Goal: Register for event/course

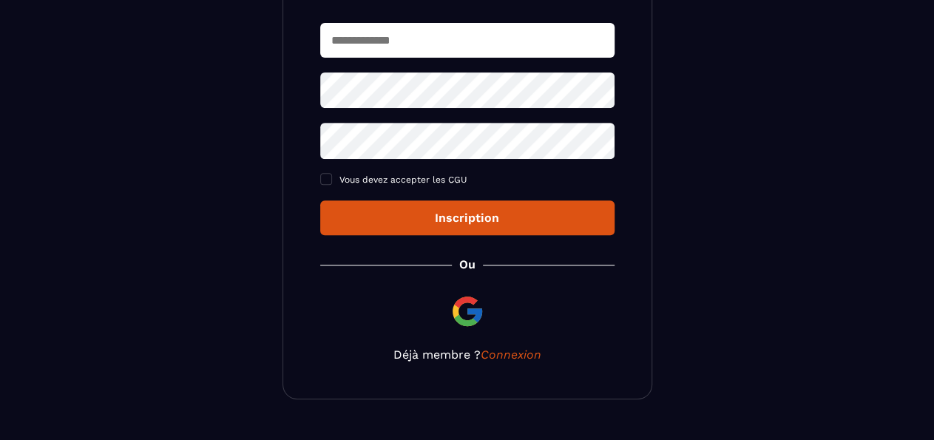
scroll to position [241, 0]
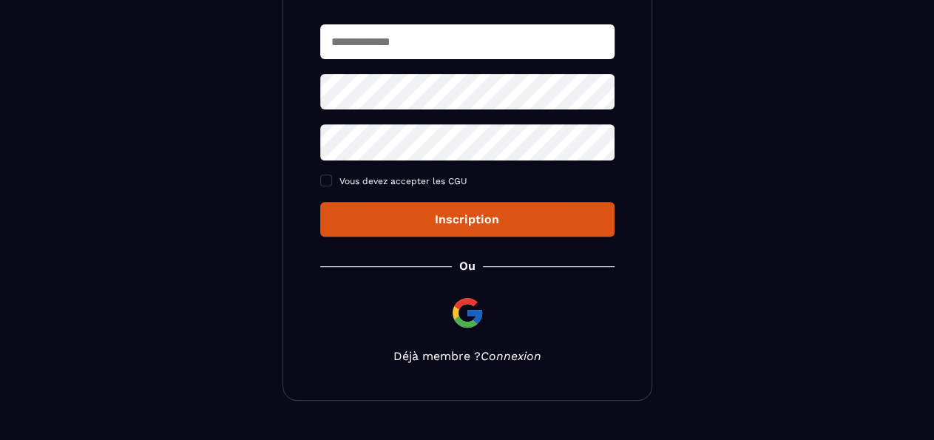
click at [520, 353] on link "Connexion" at bounding box center [511, 356] width 61 height 14
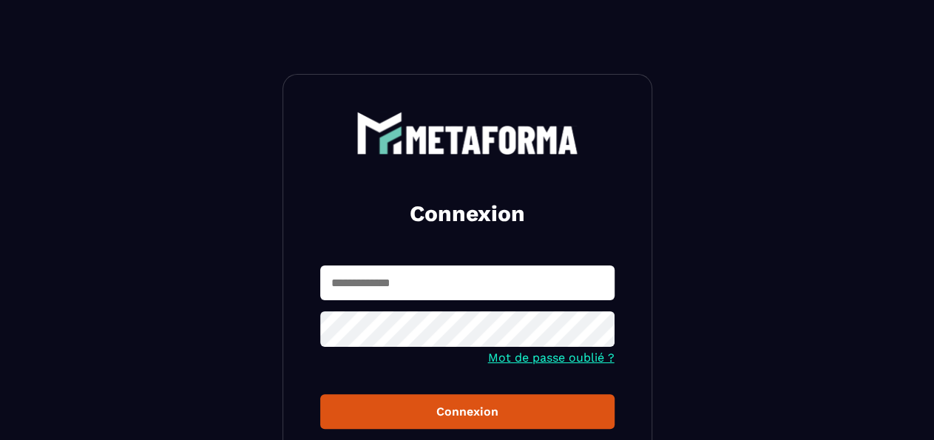
click at [496, 274] on input "text" at bounding box center [467, 283] width 294 height 35
type input "**********"
click at [604, 328] on icon at bounding box center [599, 332] width 18 height 18
click at [526, 411] on div "Connexion" at bounding box center [467, 412] width 271 height 14
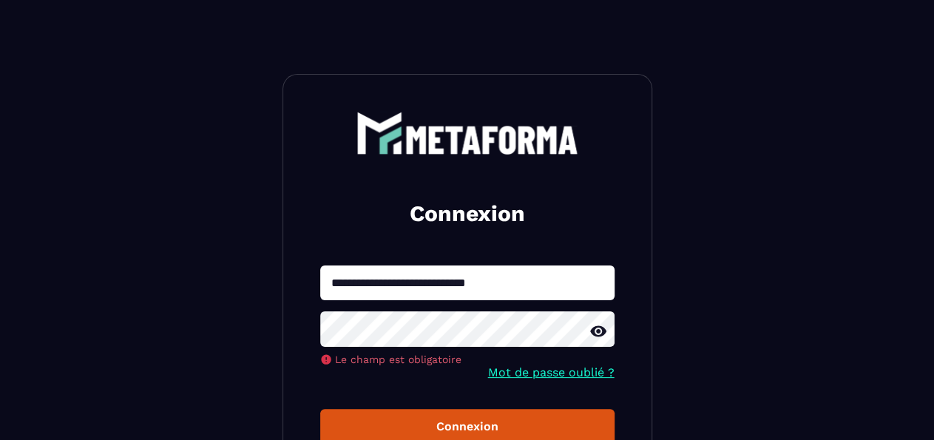
click at [320, 409] on button "Connexion" at bounding box center [467, 426] width 294 height 35
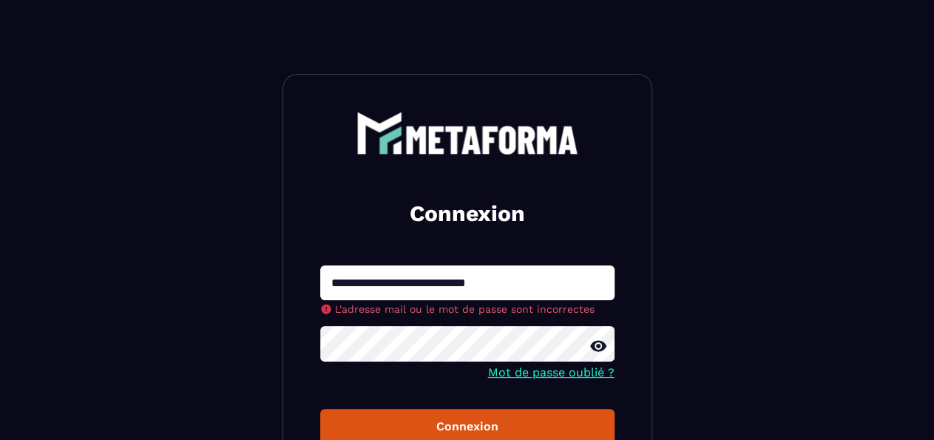
click at [320, 409] on button "Connexion" at bounding box center [467, 426] width 294 height 35
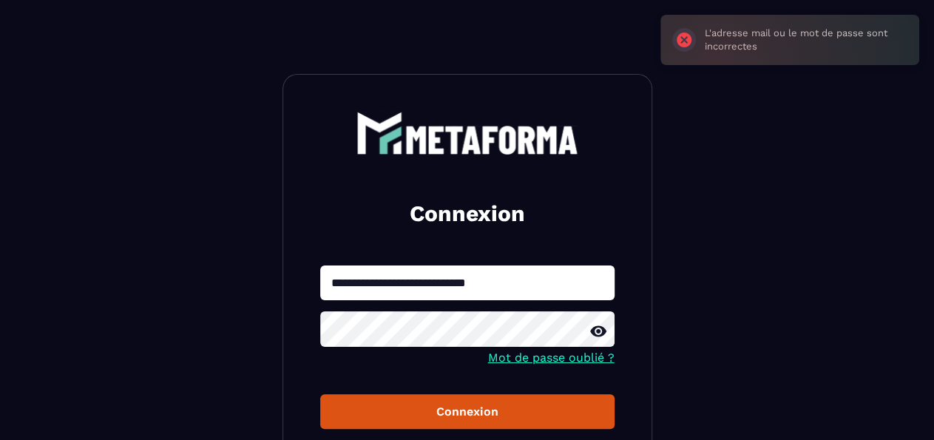
click at [591, 377] on form "**********" at bounding box center [467, 348] width 294 height 164
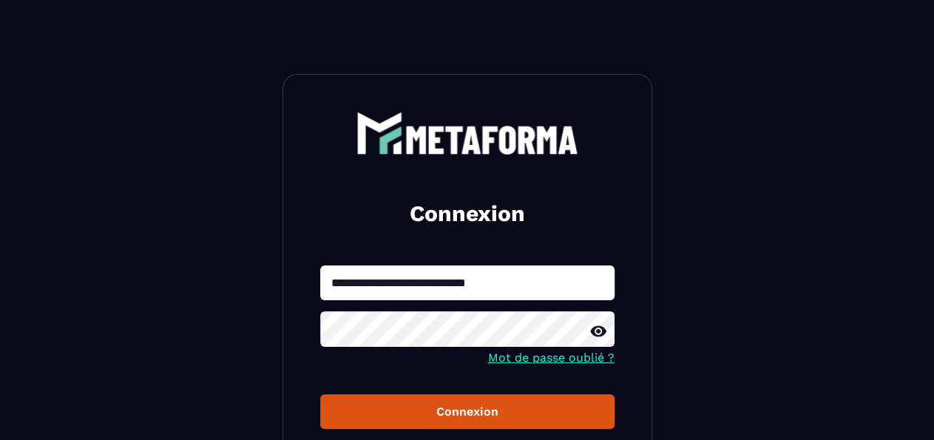
click at [597, 360] on link "Mot de passe oublié ?" at bounding box center [551, 358] width 126 height 14
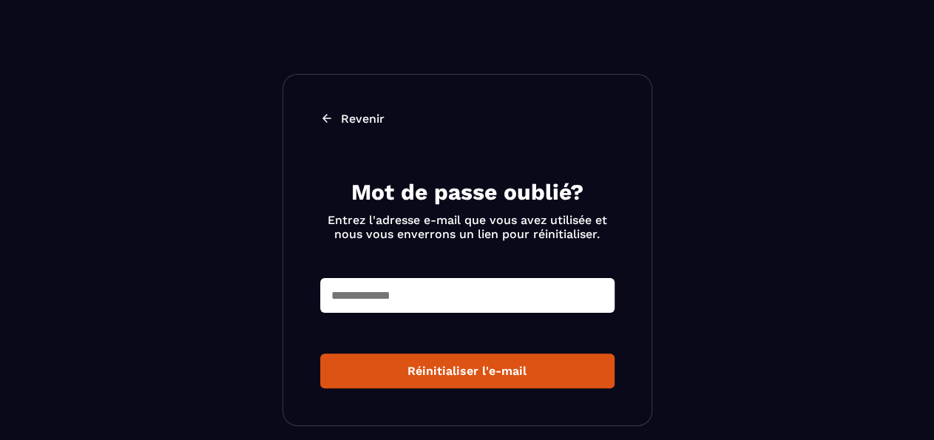
click at [534, 299] on input "text" at bounding box center [467, 295] width 294 height 35
type input "*"
type input "**********"
click at [440, 370] on div "Réinitialiser l'e-mail" at bounding box center [467, 371] width 271 height 14
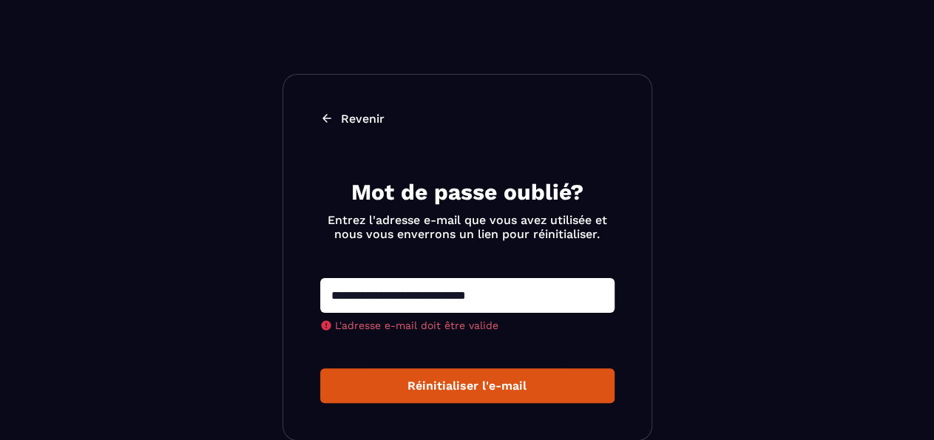
click at [465, 394] on button "Réinitialiser l'e-mail" at bounding box center [467, 385] width 294 height 35
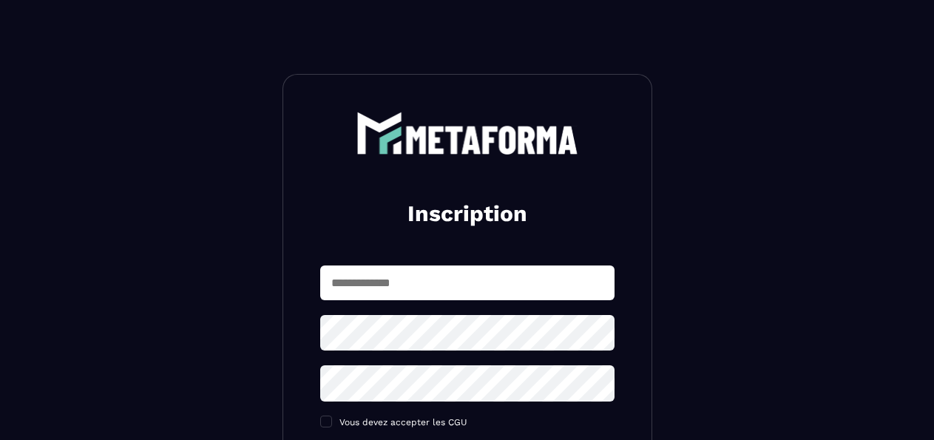
scroll to position [241, 0]
click at [430, 274] on input "text" at bounding box center [467, 283] width 294 height 35
type input "**********"
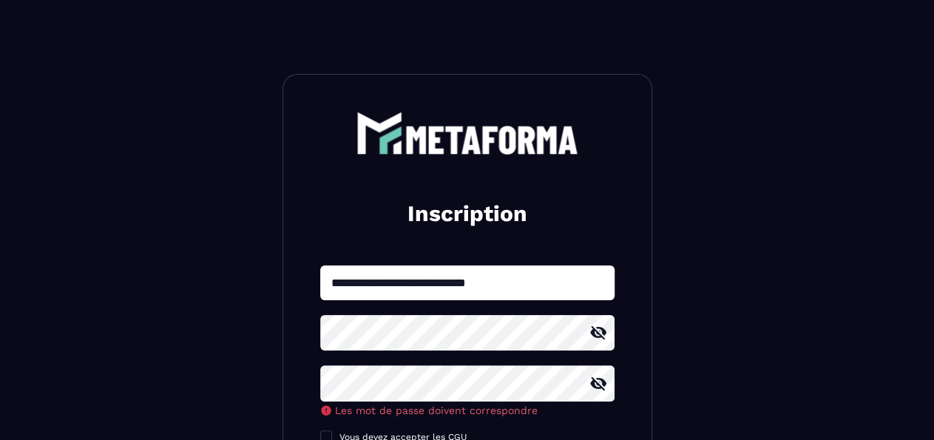
click at [601, 333] on icon at bounding box center [599, 333] width 18 height 18
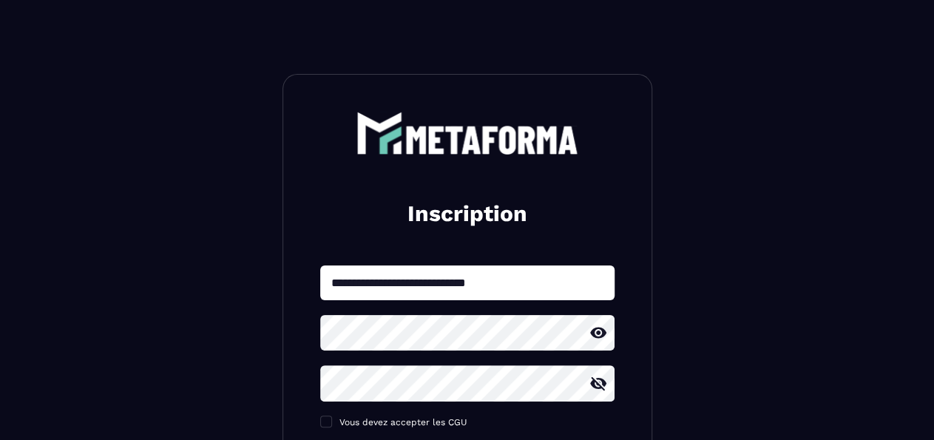
click at [598, 381] on icon at bounding box center [599, 384] width 18 height 18
click at [665, 381] on section "**********" at bounding box center [467, 358] width 934 height 716
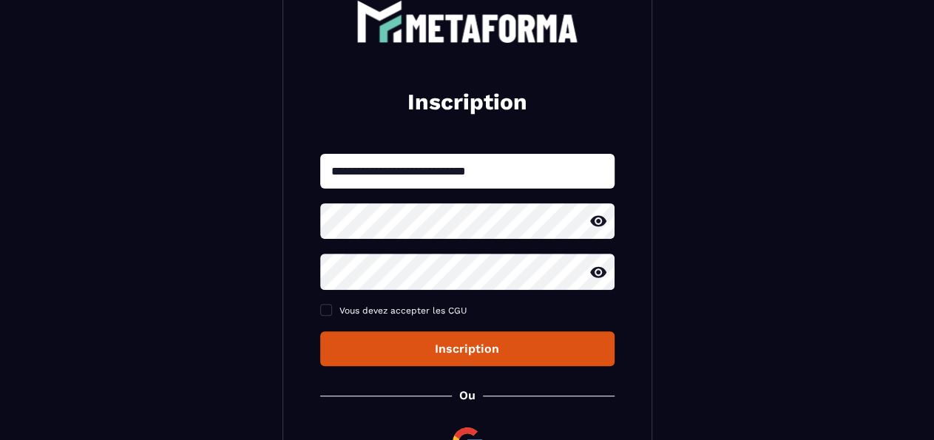
scroll to position [115, 0]
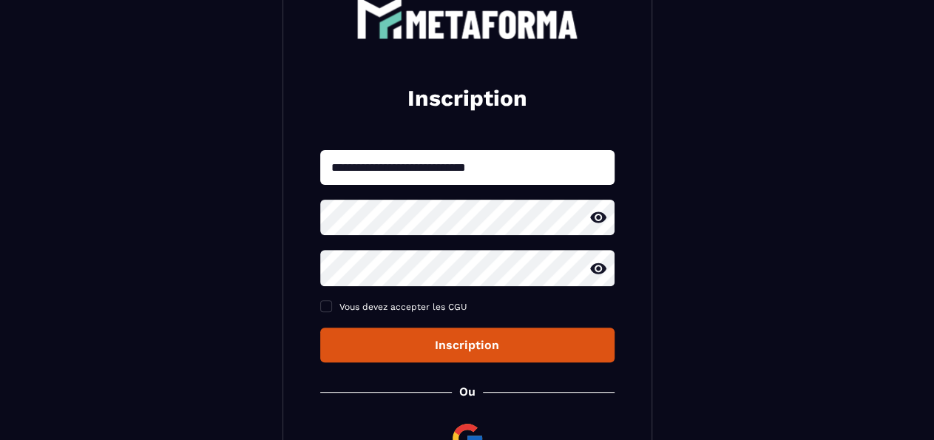
click at [541, 349] on div "Inscription" at bounding box center [467, 345] width 271 height 14
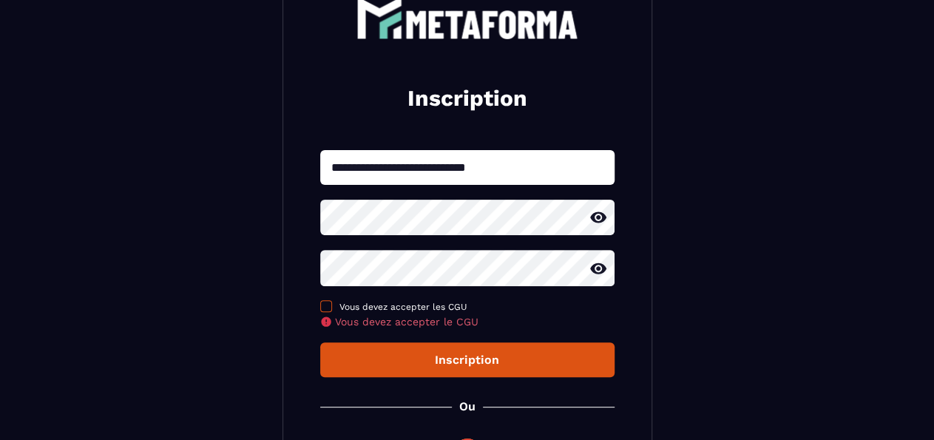
click at [328, 308] on span at bounding box center [326, 306] width 12 height 12
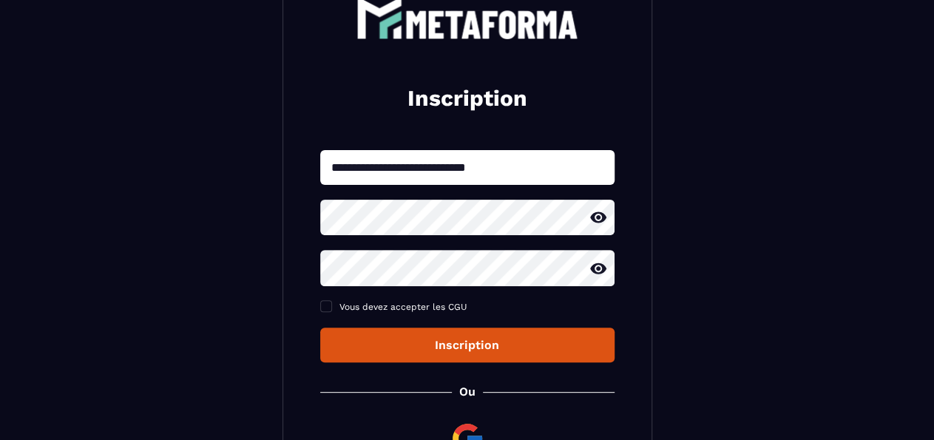
click at [358, 345] on div "Inscription" at bounding box center [467, 345] width 271 height 14
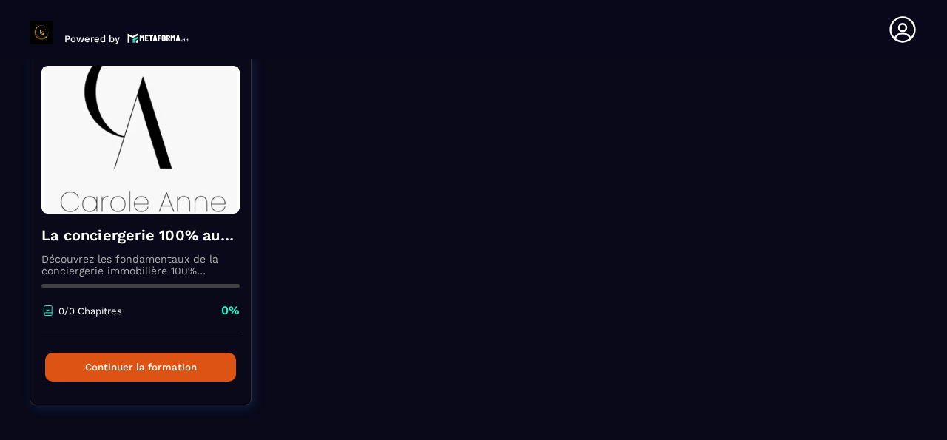
scroll to position [166, 0]
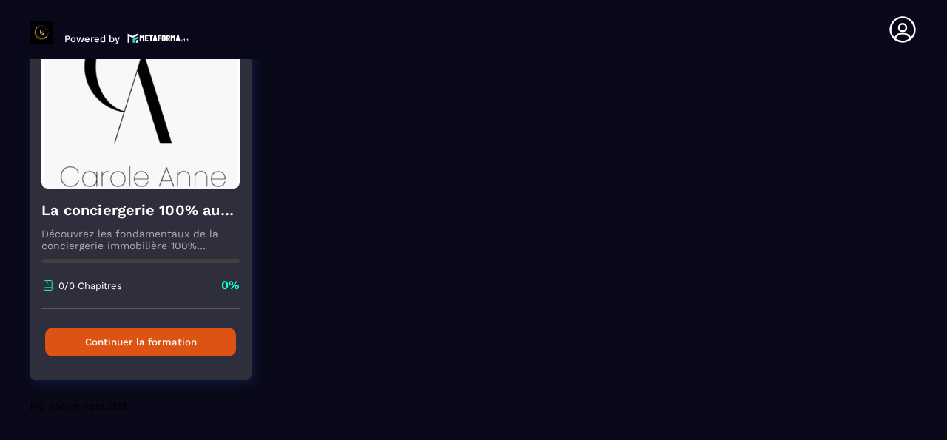
click at [176, 328] on button "Continuer la formation" at bounding box center [140, 342] width 191 height 29
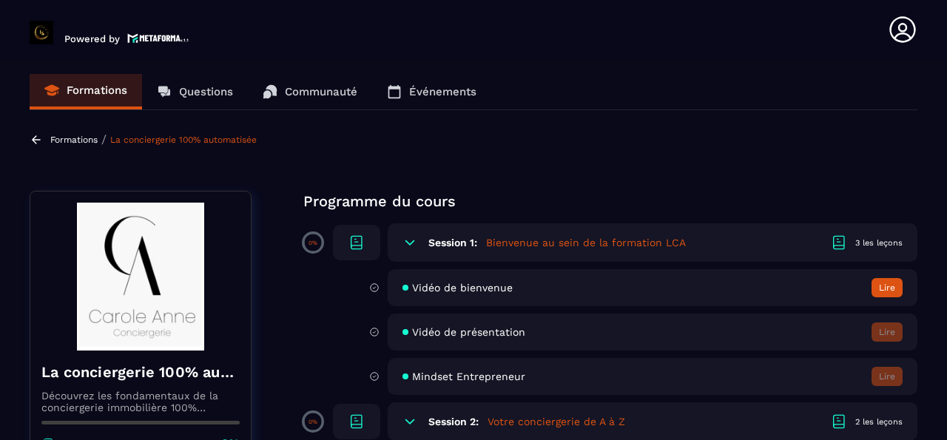
click at [611, 171] on section "Formations Questions Communauté Événements Formations / La conciergerie 100% au…" at bounding box center [473, 252] width 947 height 387
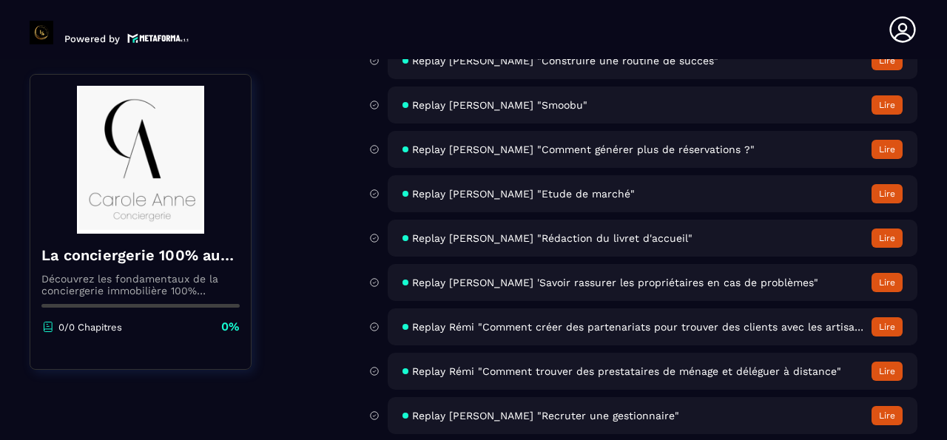
scroll to position [5335, 0]
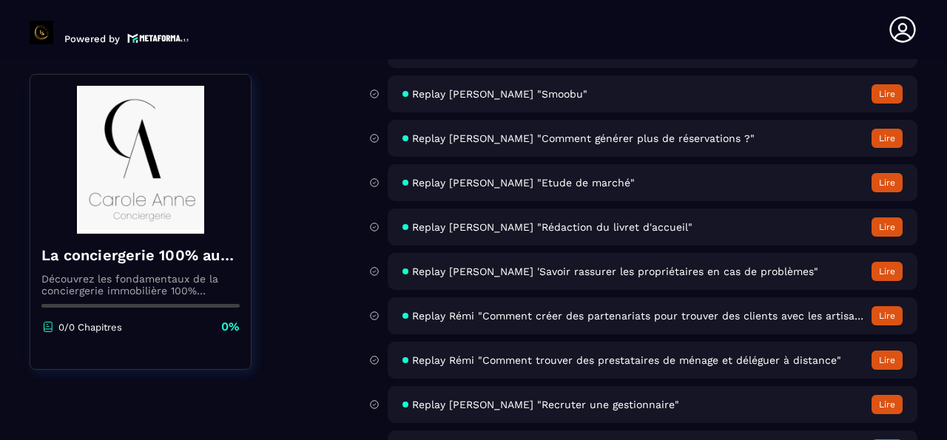
click at [877, 179] on button "Lire" at bounding box center [886, 182] width 31 height 19
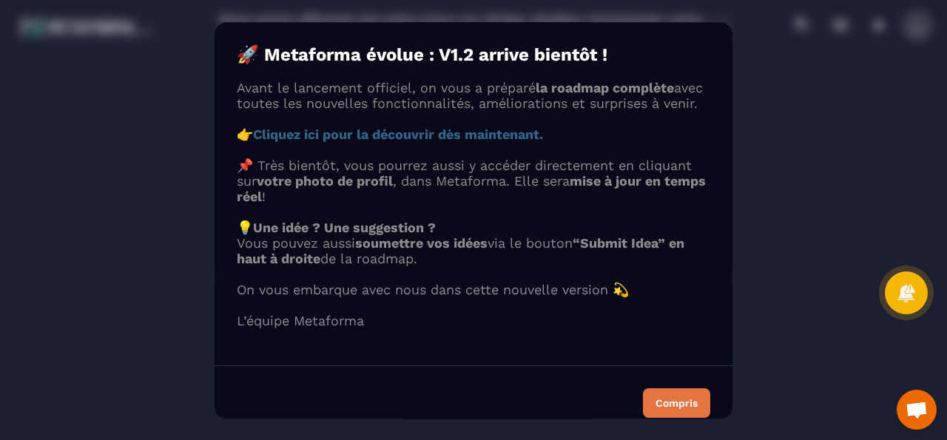
click at [689, 388] on button "Compris" at bounding box center [676, 403] width 67 height 30
